Goal: Task Accomplishment & Management: Manage account settings

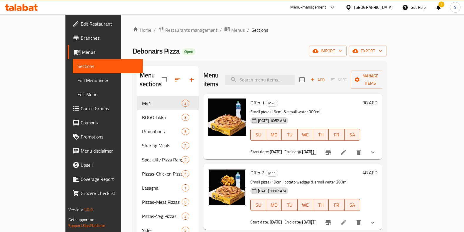
click at [165, 33] on span "Restaurants management" at bounding box center [191, 29] width 52 height 7
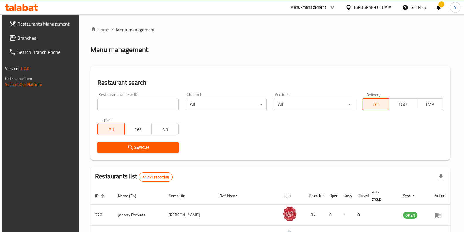
click at [125, 102] on input "search" at bounding box center [137, 104] width 81 height 12
type input "hidden bunz"
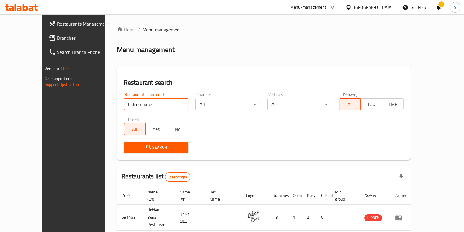
scroll to position [40, 0]
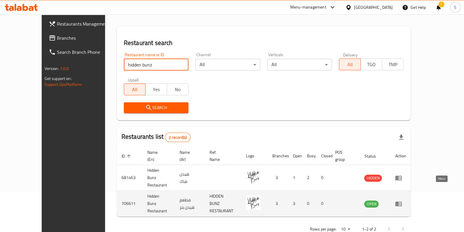
click at [402, 201] on icon "enhanced table" at bounding box center [398, 203] width 6 height 5
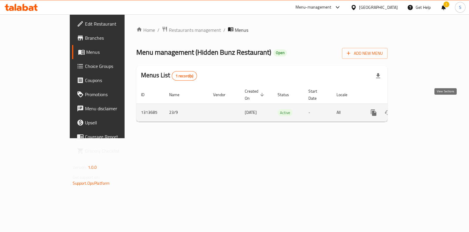
click at [423, 106] on link "enhanced table" at bounding box center [416, 112] width 14 height 14
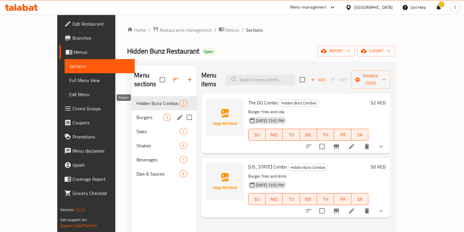
click at [132, 110] on div "Burgers 3" at bounding box center [164, 117] width 65 height 14
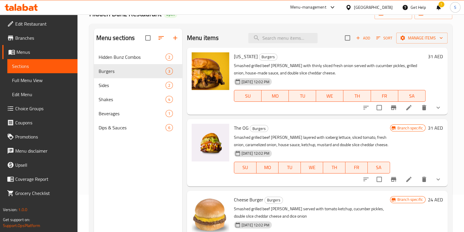
scroll to position [41, 0]
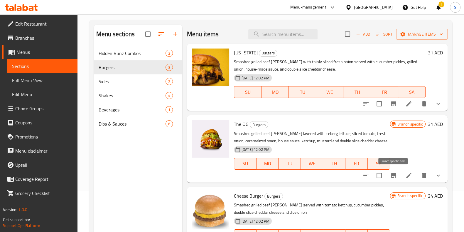
click at [394, 174] on icon "Branch-specific-item" at bounding box center [393, 175] width 5 height 5
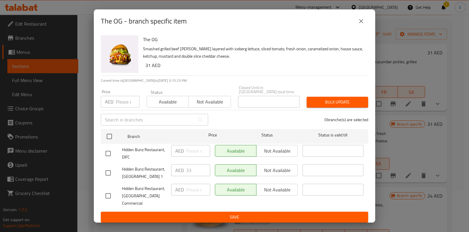
click at [124, 104] on input "number" at bounding box center [128, 102] width 24 height 12
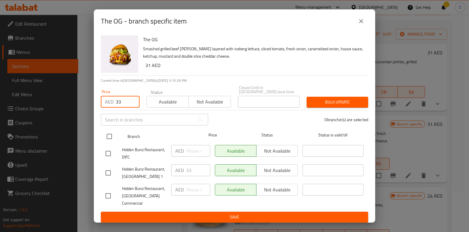
type input "33"
click at [108, 139] on input "checkbox" at bounding box center [109, 136] width 12 height 12
checkbox input "true"
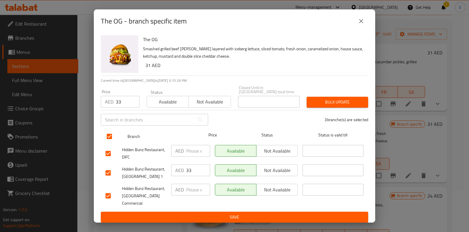
checkbox input "true"
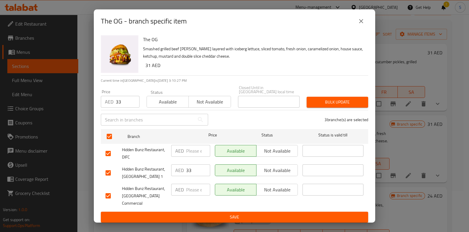
click at [170, 106] on span "Available" at bounding box center [167, 101] width 37 height 9
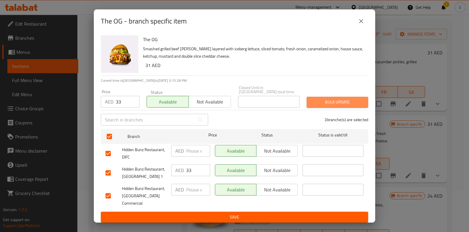
click at [334, 106] on span "Bulk update" at bounding box center [338, 101] width 52 height 7
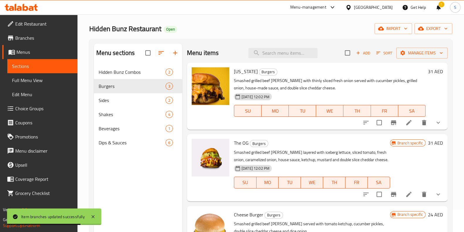
scroll to position [22, 0]
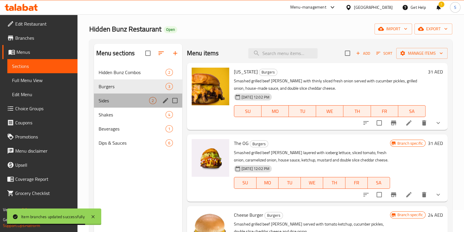
click at [99, 102] on span "Sides" at bounding box center [124, 100] width 50 height 7
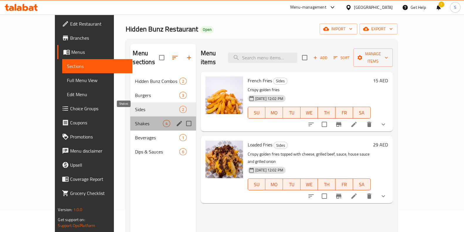
click at [135, 120] on span "Shakes" at bounding box center [149, 123] width 28 height 7
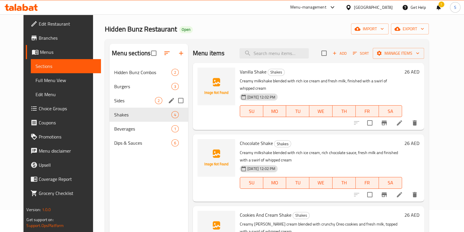
click at [126, 96] on div "Sides 2" at bounding box center [148, 100] width 79 height 14
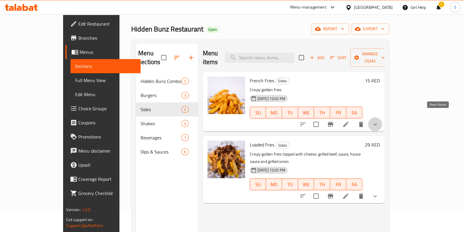
click at [379, 121] on icon "show more" at bounding box center [374, 124] width 7 height 7
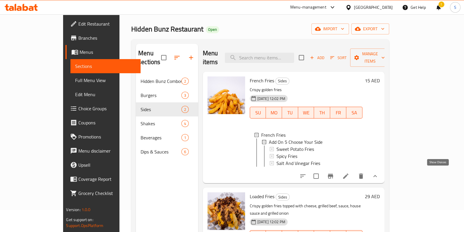
click at [379, 175] on icon "show more" at bounding box center [374, 175] width 7 height 7
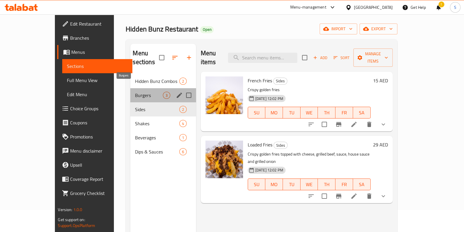
click at [135, 92] on span "Burgers" at bounding box center [149, 95] width 28 height 7
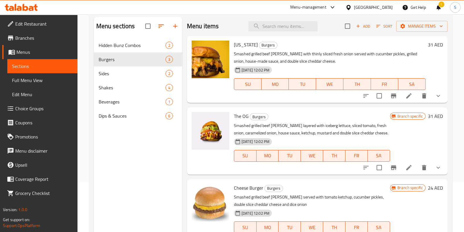
scroll to position [82, 0]
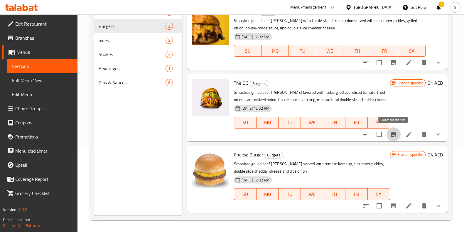
click at [392, 131] on icon "Branch-specific-item" at bounding box center [393, 134] width 7 height 7
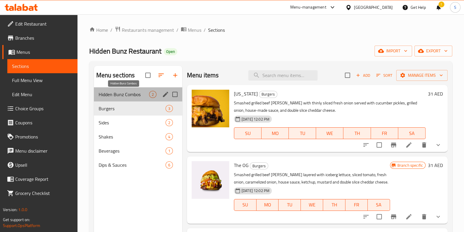
click at [112, 96] on span "Hidden Bunz Combos" at bounding box center [124, 94] width 50 height 7
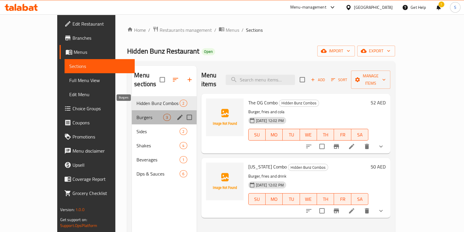
click at [136, 114] on span "Burgers" at bounding box center [149, 117] width 27 height 7
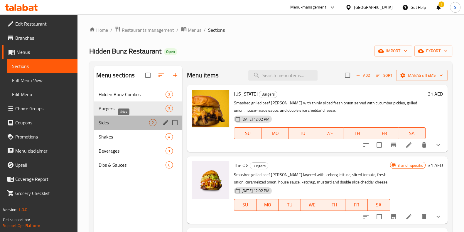
click at [131, 121] on span "Sides" at bounding box center [124, 122] width 50 height 7
